Goal: Check status: Check status

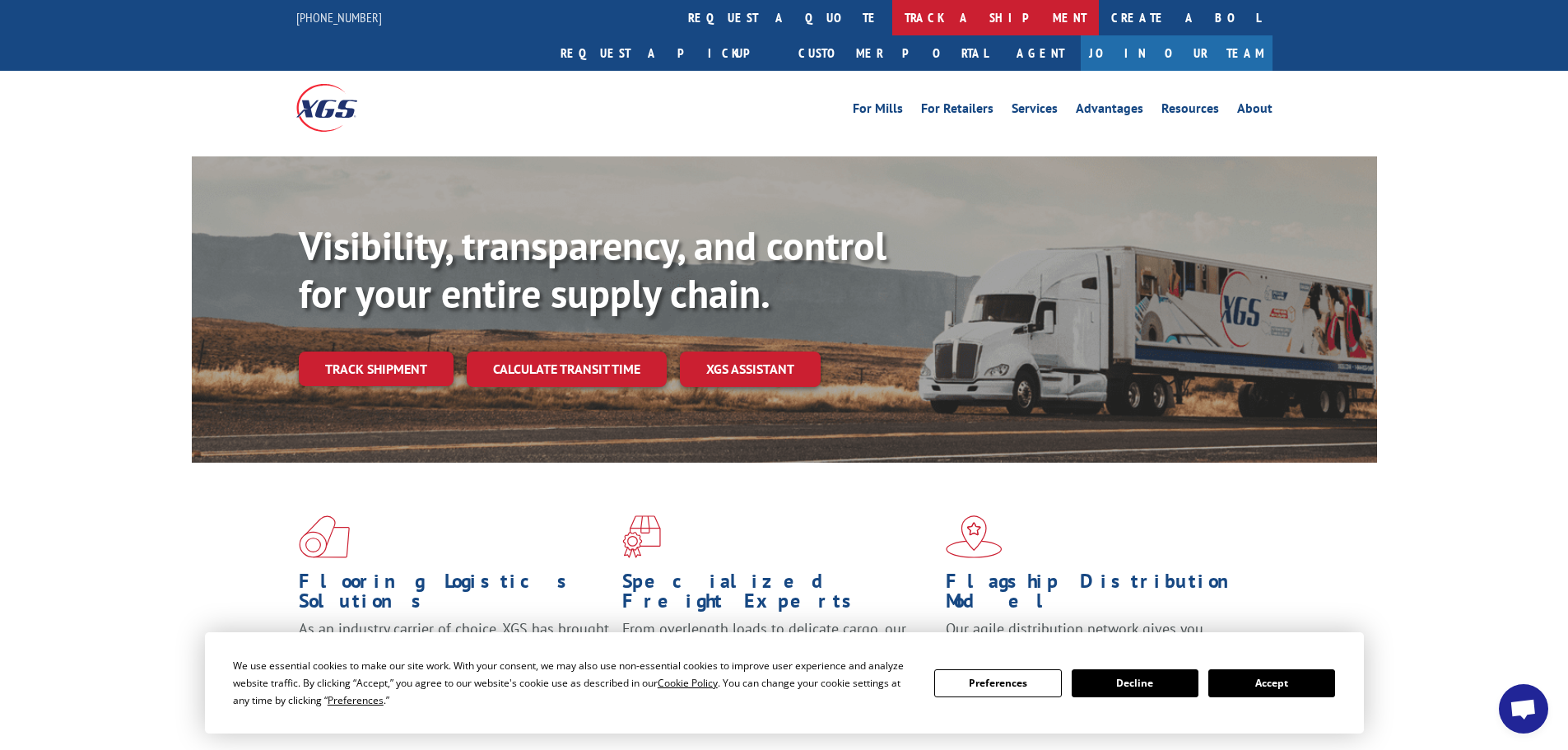
click at [892, 22] on link "track a shipment" at bounding box center [995, 17] width 207 height 36
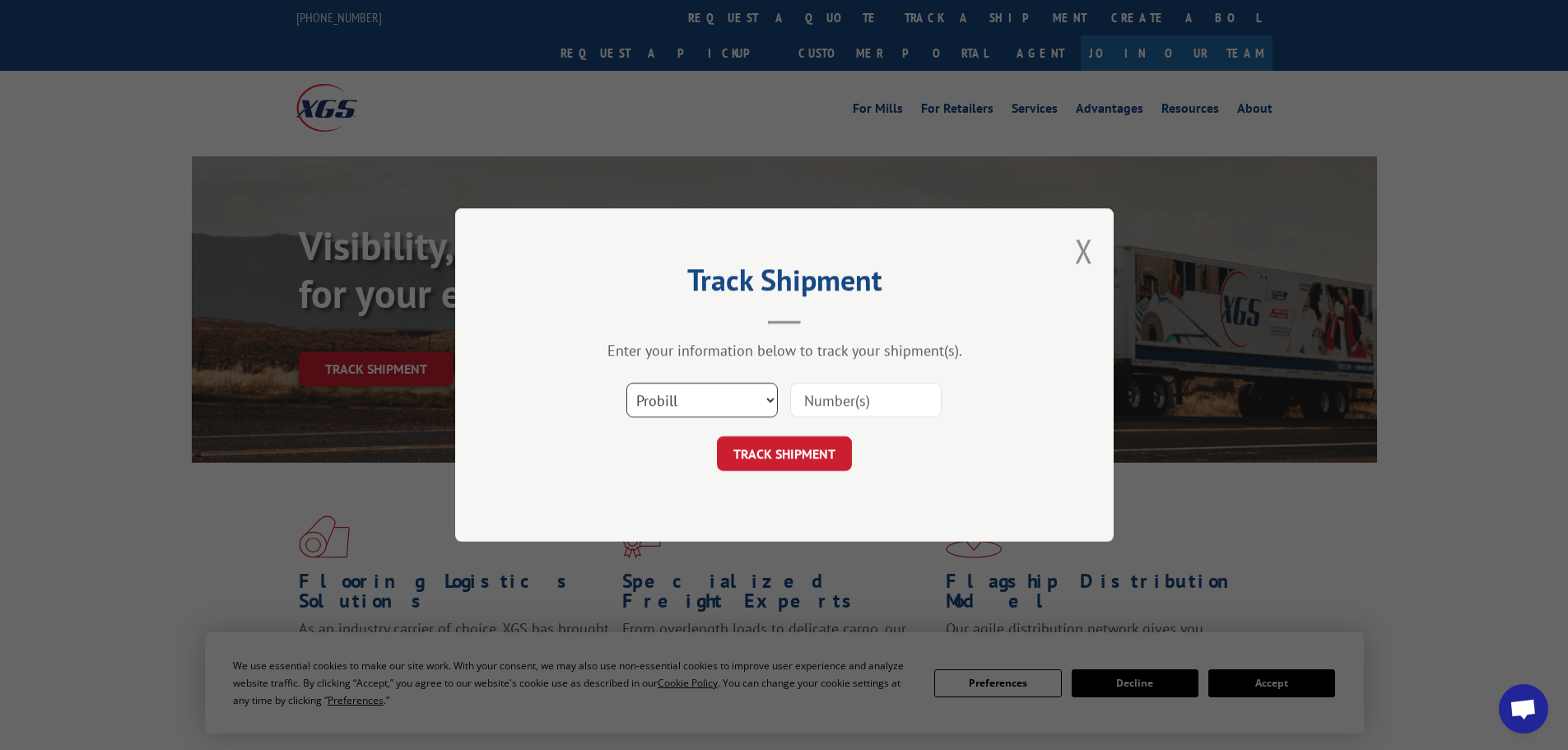
click at [698, 393] on select "Select category... Probill BOL PO" at bounding box center [703, 400] width 152 height 35
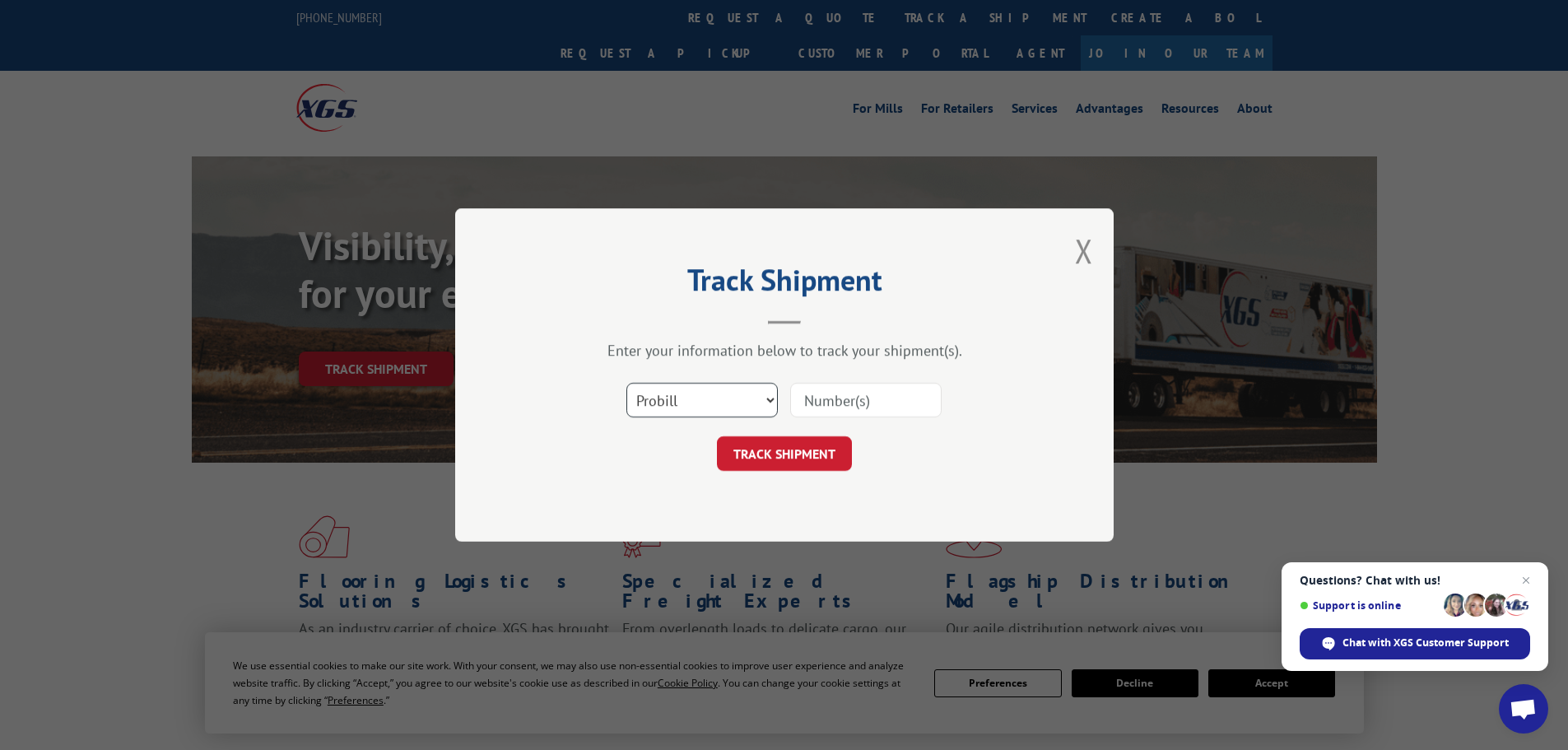
select select "po"
click at [627, 382] on select "Select category... Probill BOL PO" at bounding box center [703, 400] width 152 height 35
click at [829, 404] on input at bounding box center [866, 400] width 152 height 35
type input "20543139"
click at [717, 437] on button "TRACK SHIPMENT" at bounding box center [784, 454] width 135 height 35
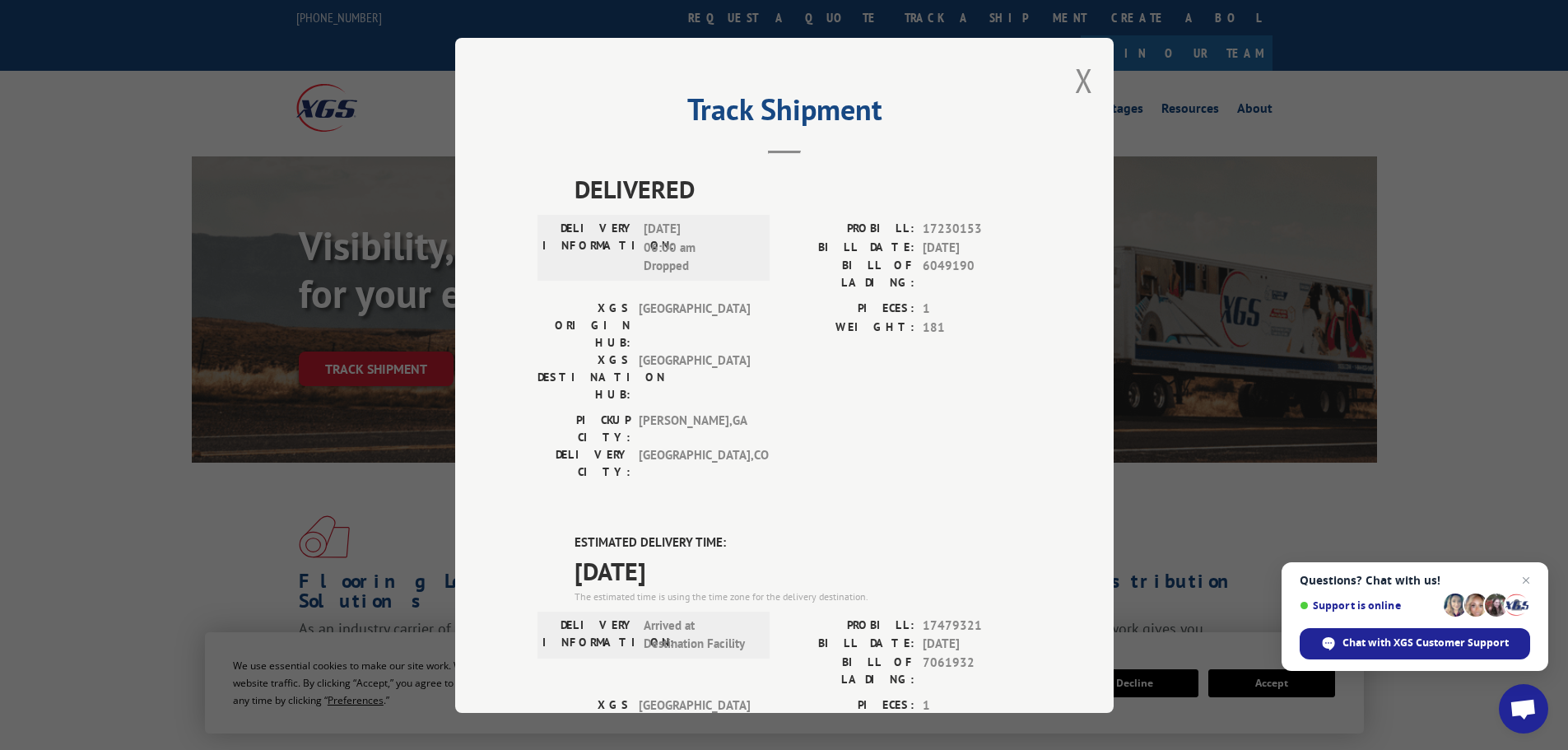
scroll to position [82, 0]
